Goal: Task Accomplishment & Management: Manage account settings

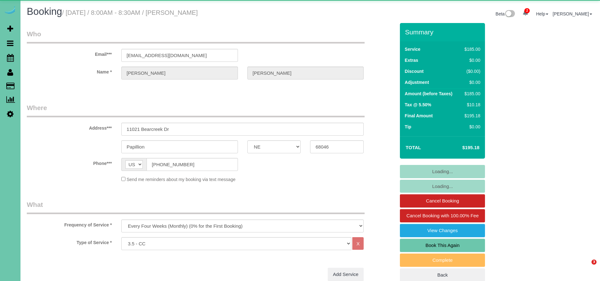
select select "NE"
select select "number:37"
select select "number:42"
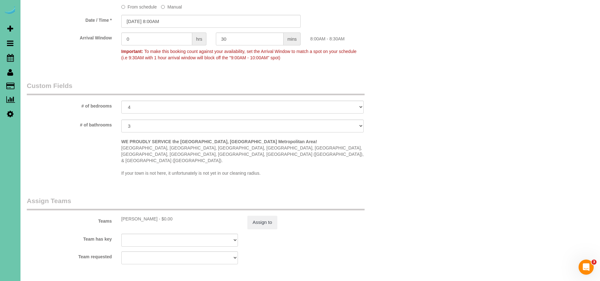
scroll to position [586, 0]
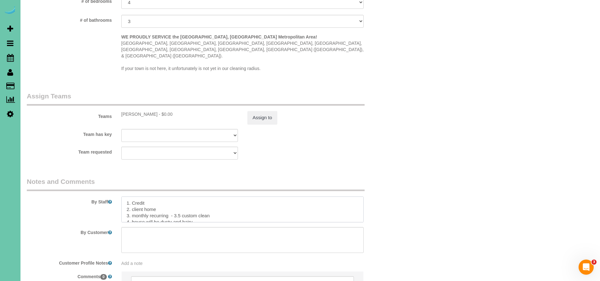
click at [170, 196] on textarea at bounding box center [242, 209] width 243 height 26
click at [186, 196] on textarea at bounding box center [242, 209] width 243 height 26
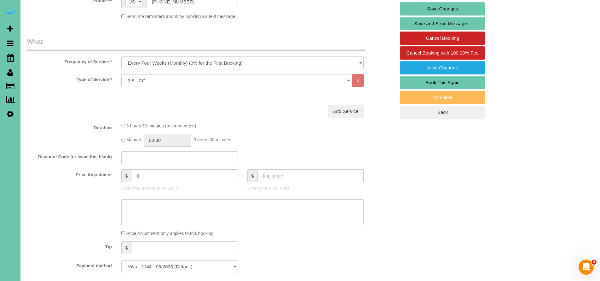
scroll to position [31, 0]
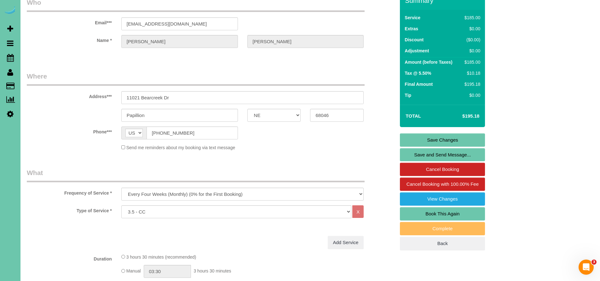
type textarea "1. Credit 2. client home ( for [DATE] ring the door [PERSON_NAME] and husband w…"
click at [444, 142] on link "Save Changes" at bounding box center [442, 139] width 85 height 13
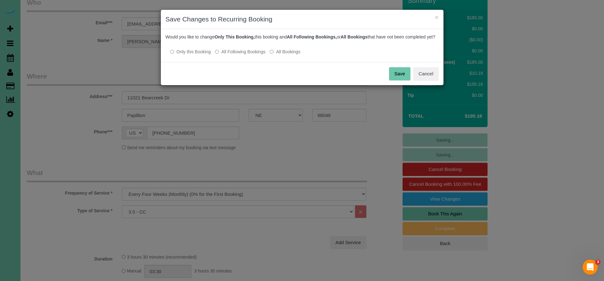
click at [397, 77] on button "Save" at bounding box center [399, 73] width 21 height 13
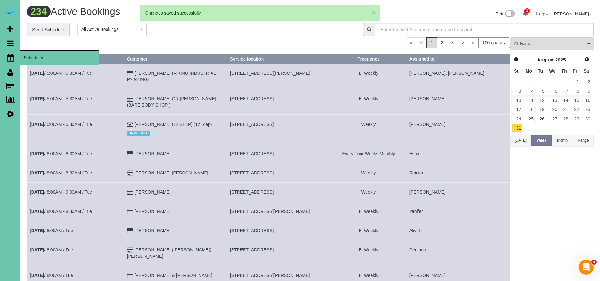
click at [10, 57] on icon at bounding box center [10, 58] width 7 height 8
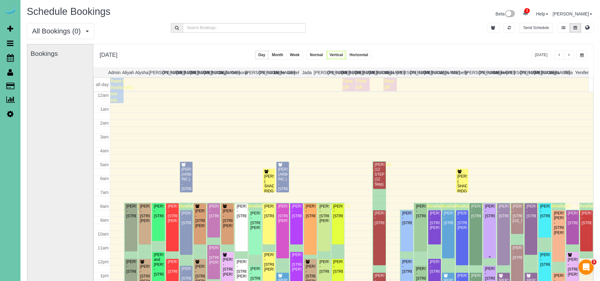
scroll to position [83, 0]
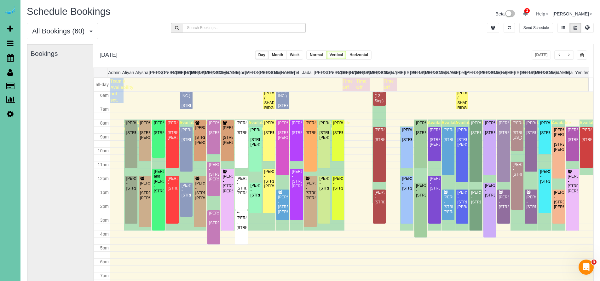
click at [568, 54] on span "button" at bounding box center [568, 55] width 3 height 4
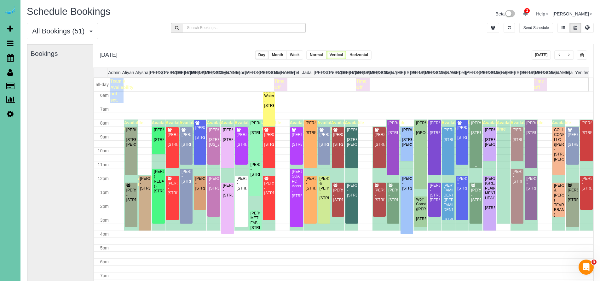
click at [471, 135] on div "[PERSON_NAME] - [STREET_ADDRESS]" at bounding box center [476, 128] width 10 height 14
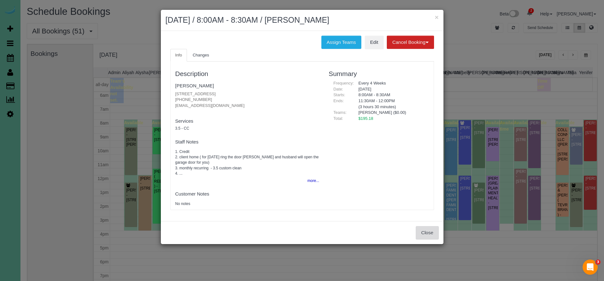
click at [431, 232] on button "Close" at bounding box center [427, 232] width 23 height 13
